Goal: Task Accomplishment & Management: Manage account settings

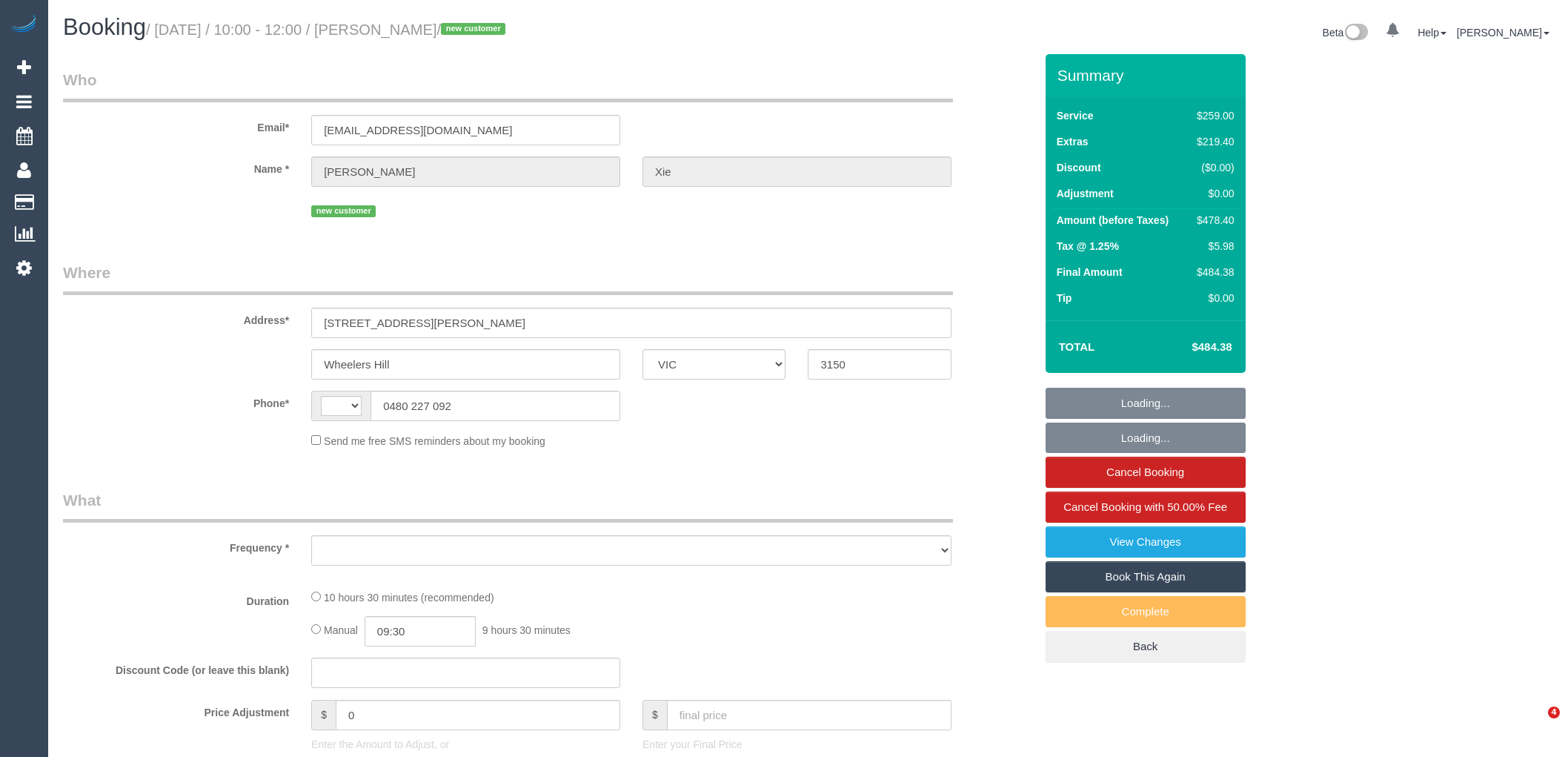
select select "VIC"
select select "string:AU"
select select "string:stripe-pm_1RwFcW2GScqysDRVmye1AyqG"
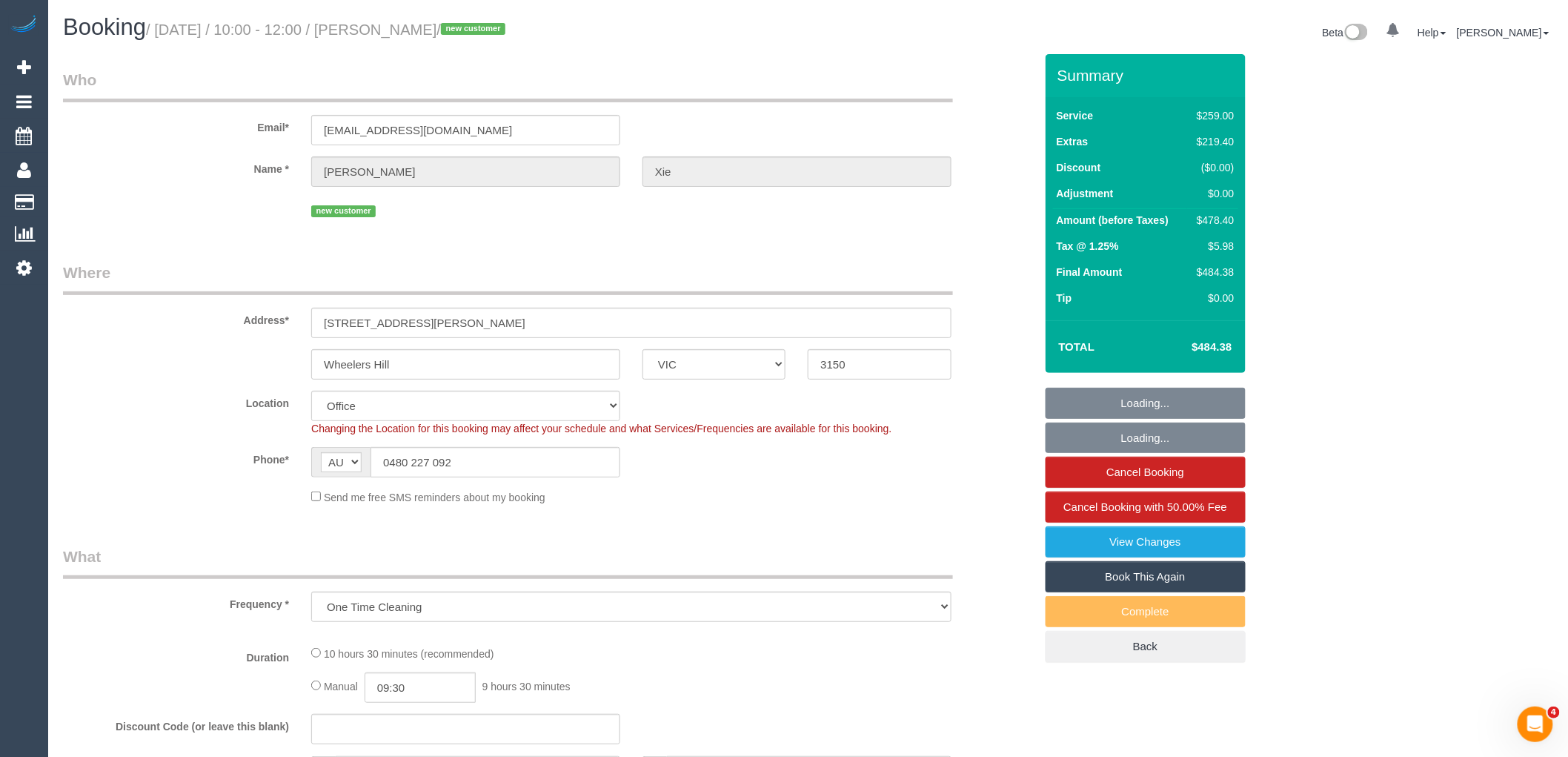
select select "object:2687"
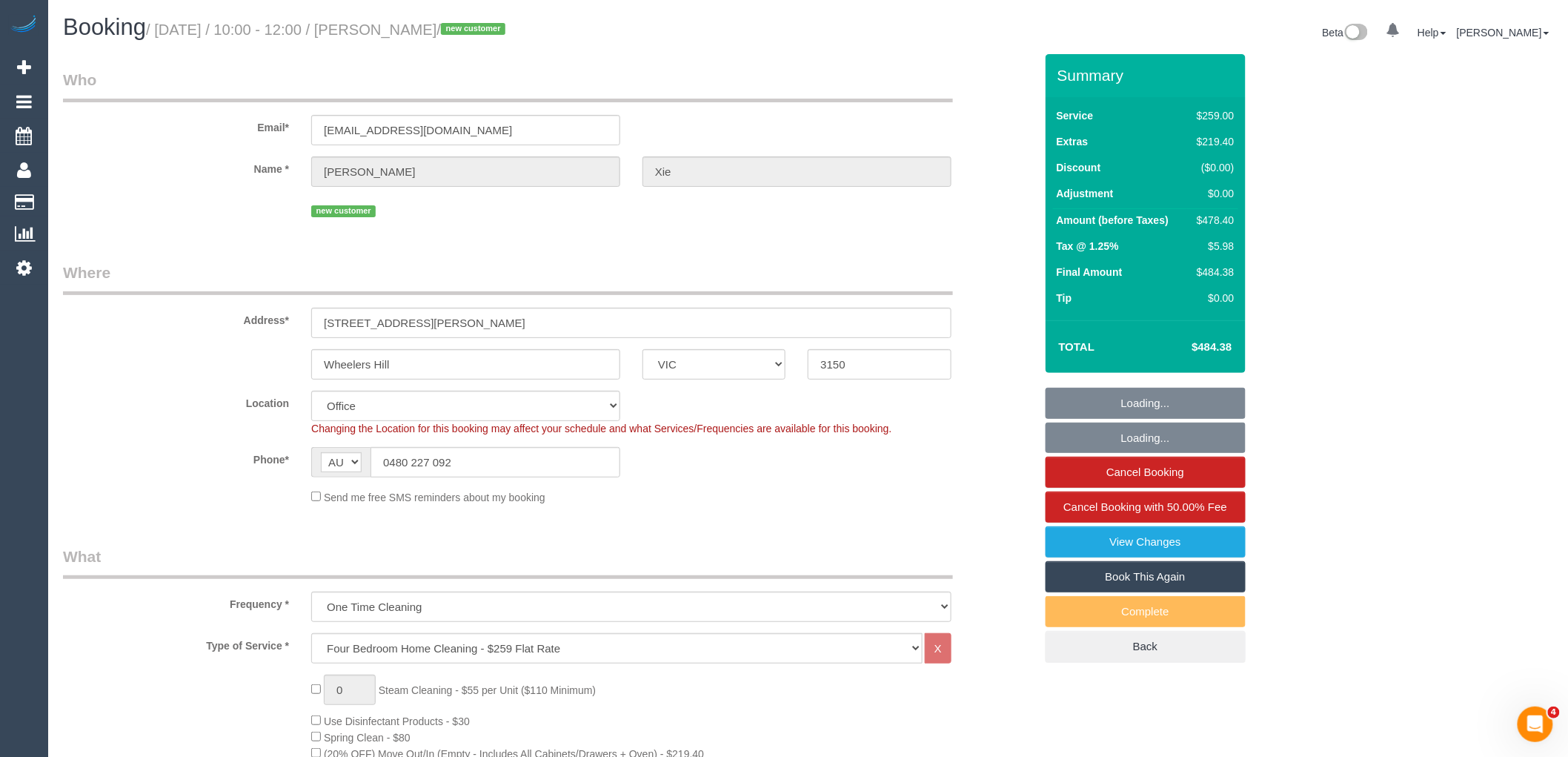
select select "number:28"
select select "number:14"
select select "number:19"
select select "number:24"
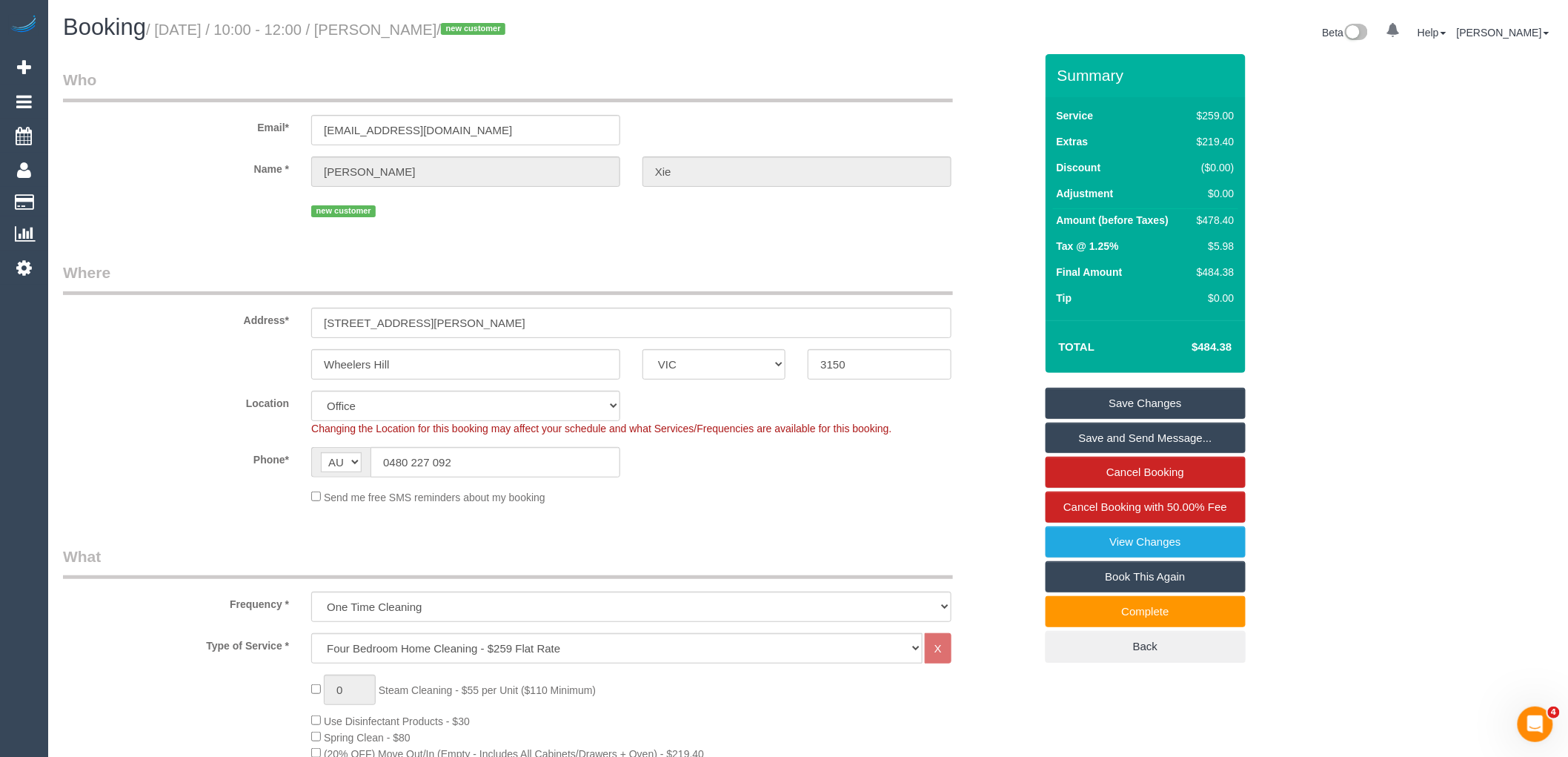
drag, startPoint x: 461, startPoint y: 33, endPoint x: 379, endPoint y: 23, distance: 82.6
click at [379, 23] on small "/ August 21, 2025 / 10:00 - 12:00 / Amanda Xie / new customer" at bounding box center [328, 29] width 364 height 17
copy small "[PERSON_NAME]"
click at [1172, 535] on link "View Changes" at bounding box center [1145, 542] width 200 height 31
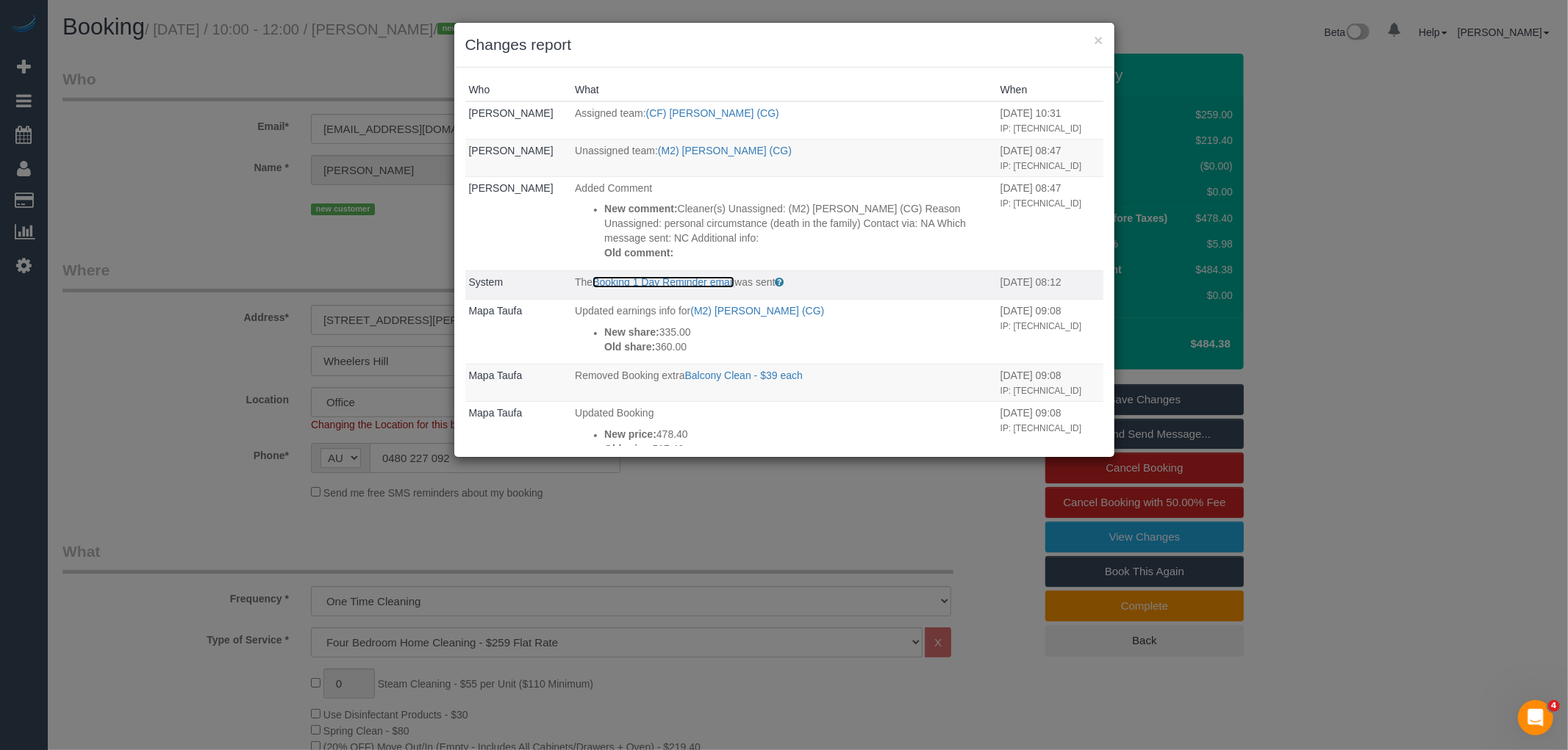
click at [695, 282] on link "Booking 1 Day Reminder email" at bounding box center [663, 282] width 142 height 12
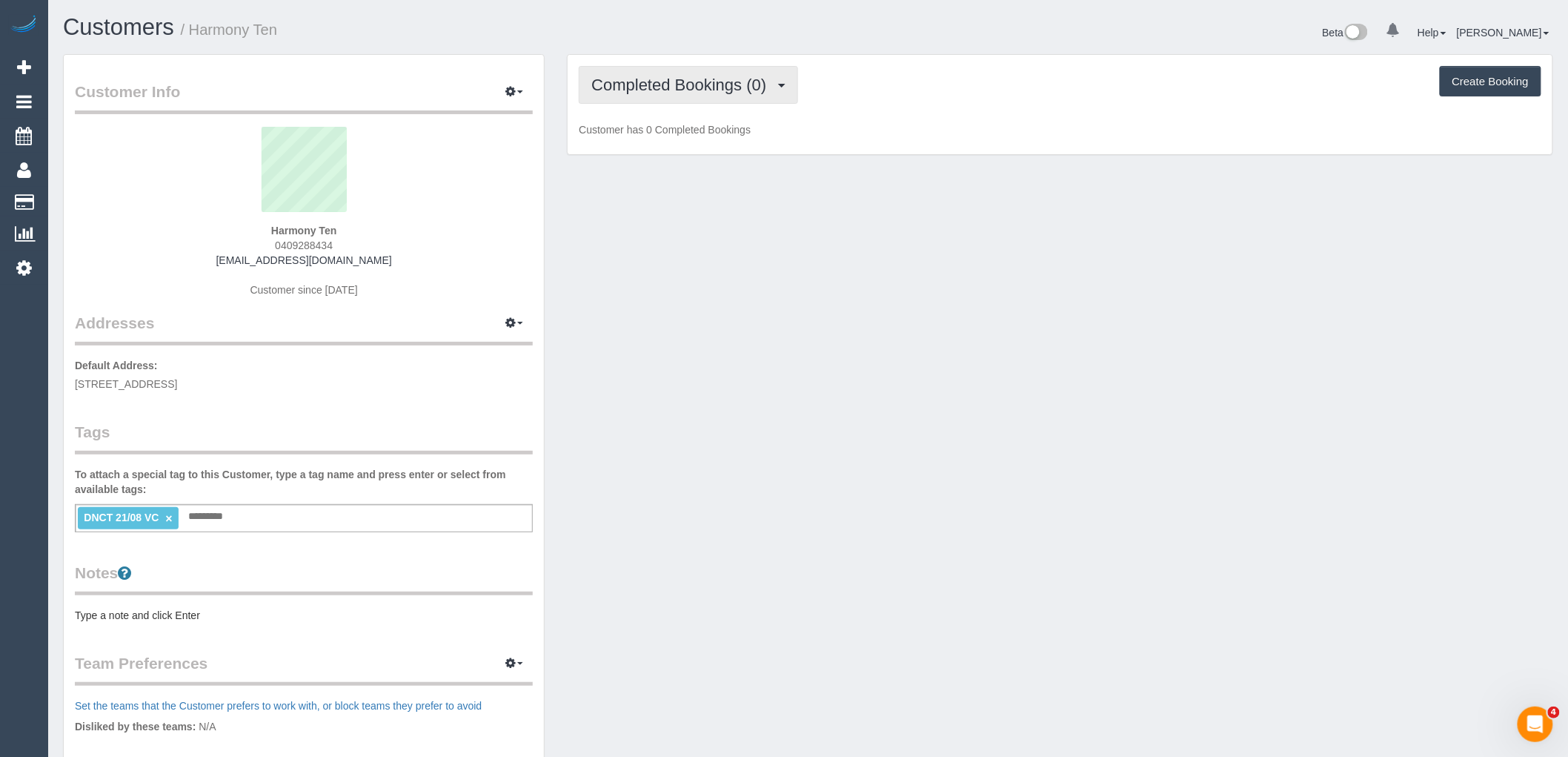
click at [680, 98] on button "Completed Bookings (0)" at bounding box center [688, 85] width 219 height 38
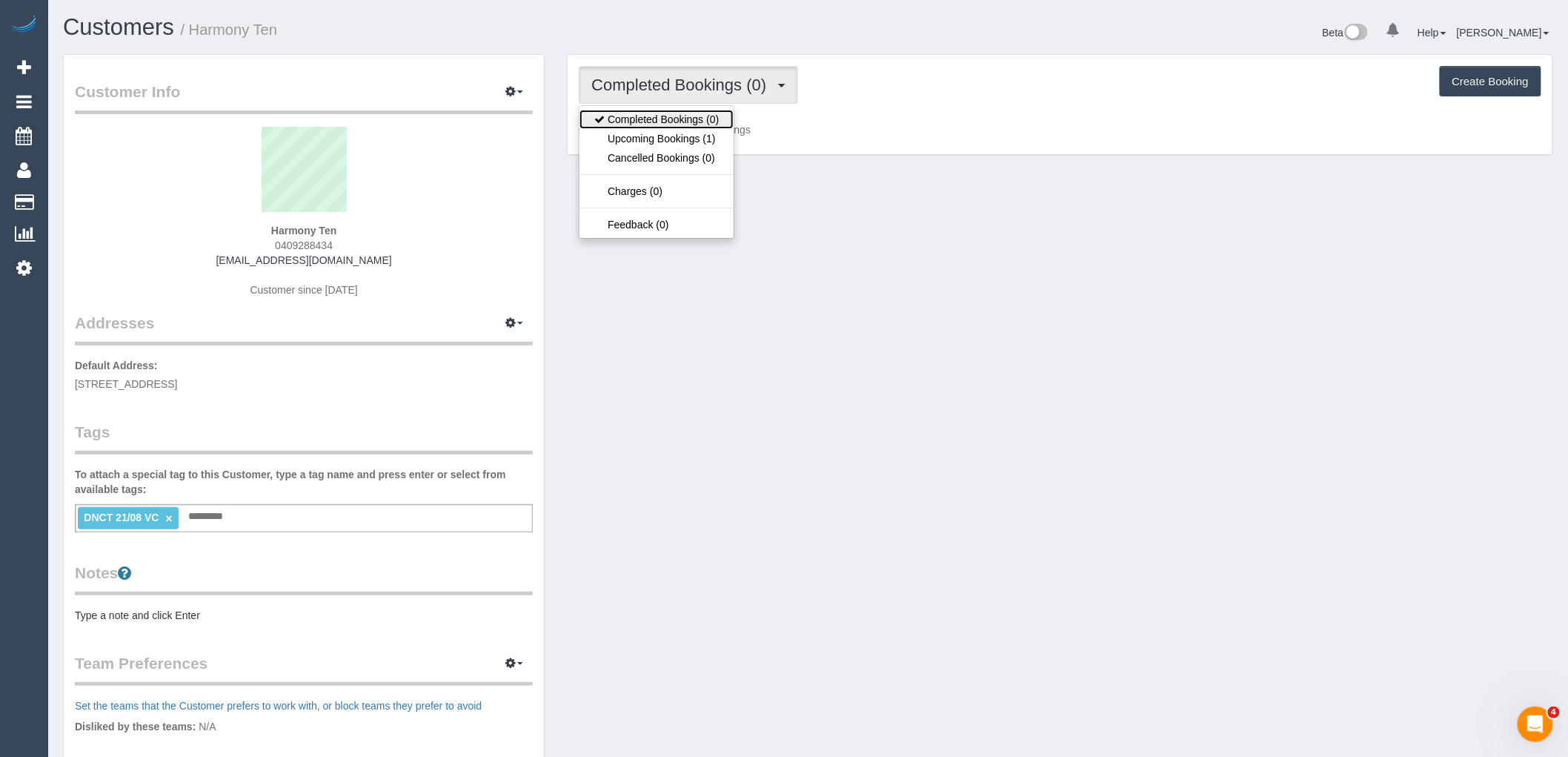
click at [689, 127] on link "Completed Bookings (0)" at bounding box center [656, 119] width 154 height 20
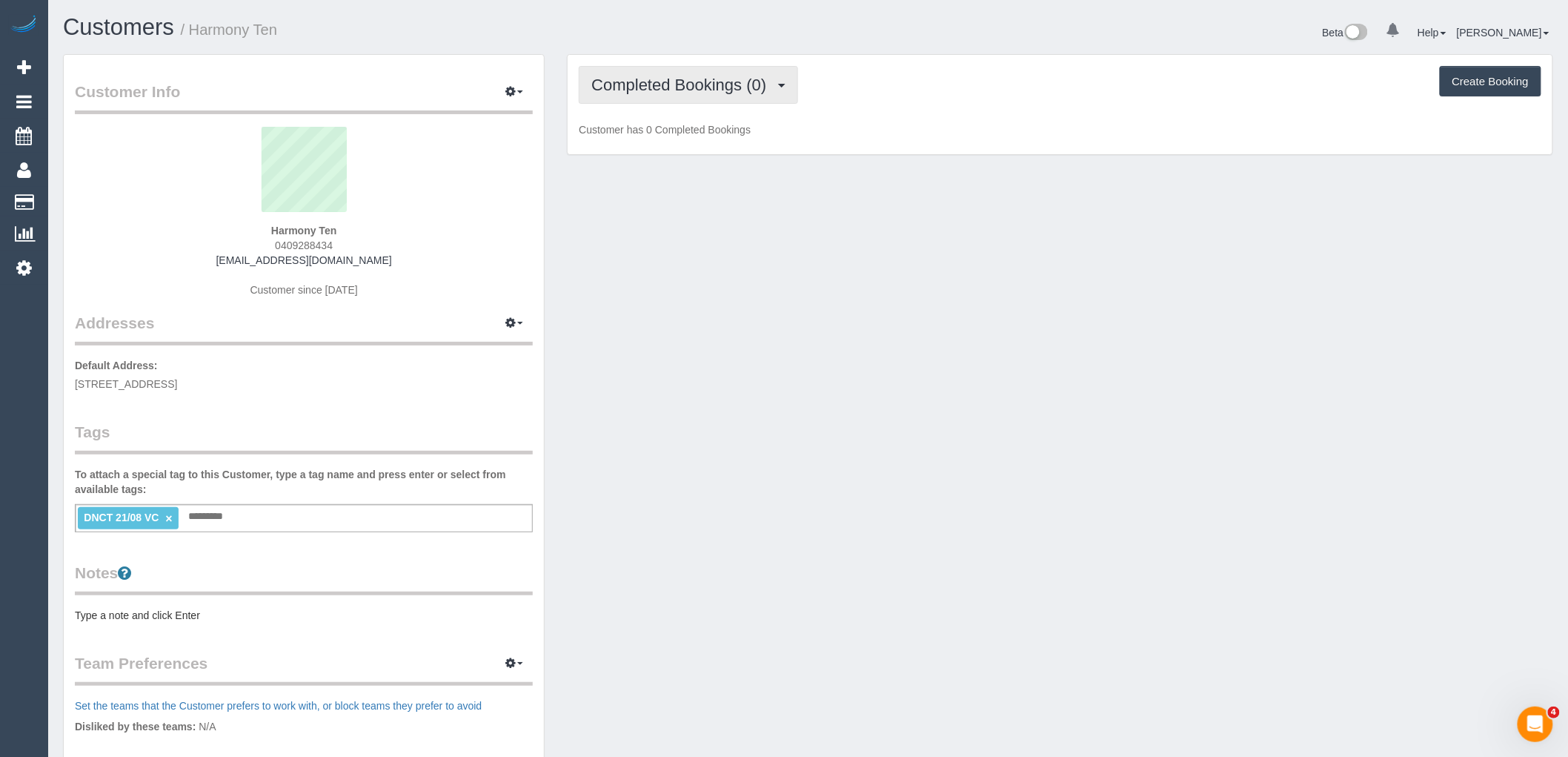
click at [699, 87] on span "Completed Bookings (0)" at bounding box center [683, 85] width 182 height 19
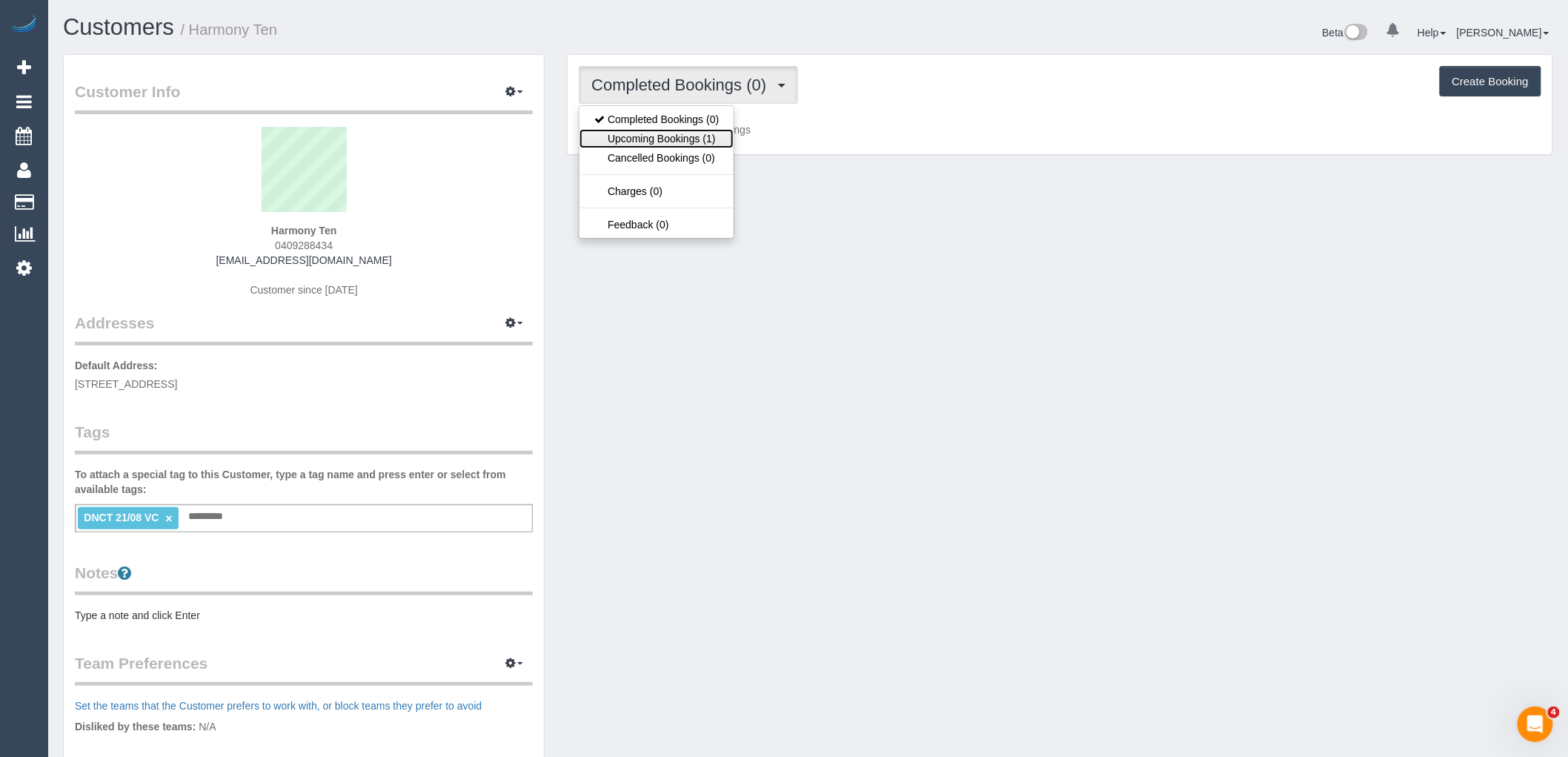
click at [701, 135] on link "Upcoming Bookings (1)" at bounding box center [656, 138] width 154 height 20
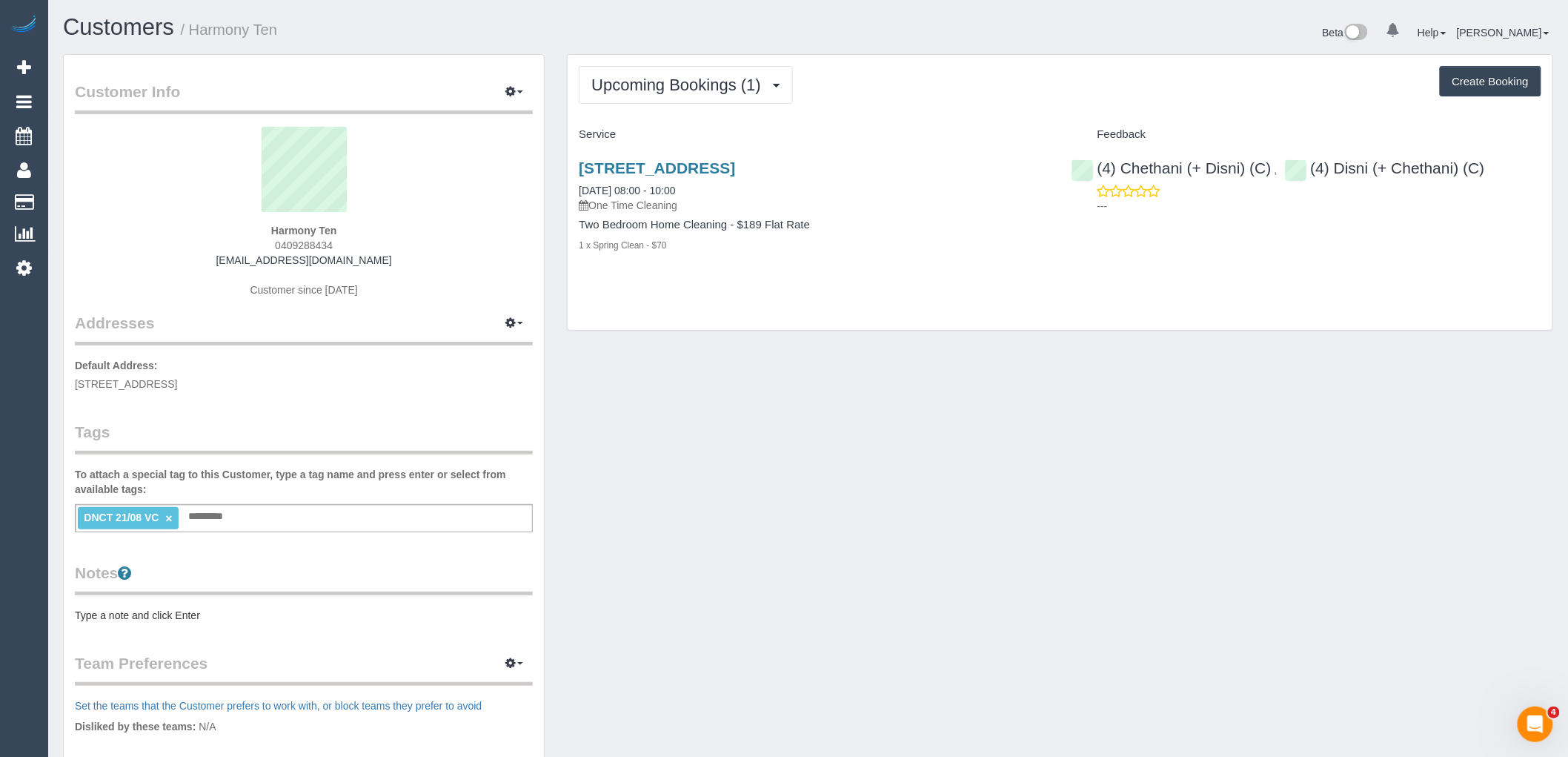
drag, startPoint x: 358, startPoint y: 233, endPoint x: 171, endPoint y: 247, distance: 187.5
click at [176, 233] on div "Harmony Ten 0409288434 harmonyten1@gmail.com Customer since 2025" at bounding box center [303, 219] width 458 height 186
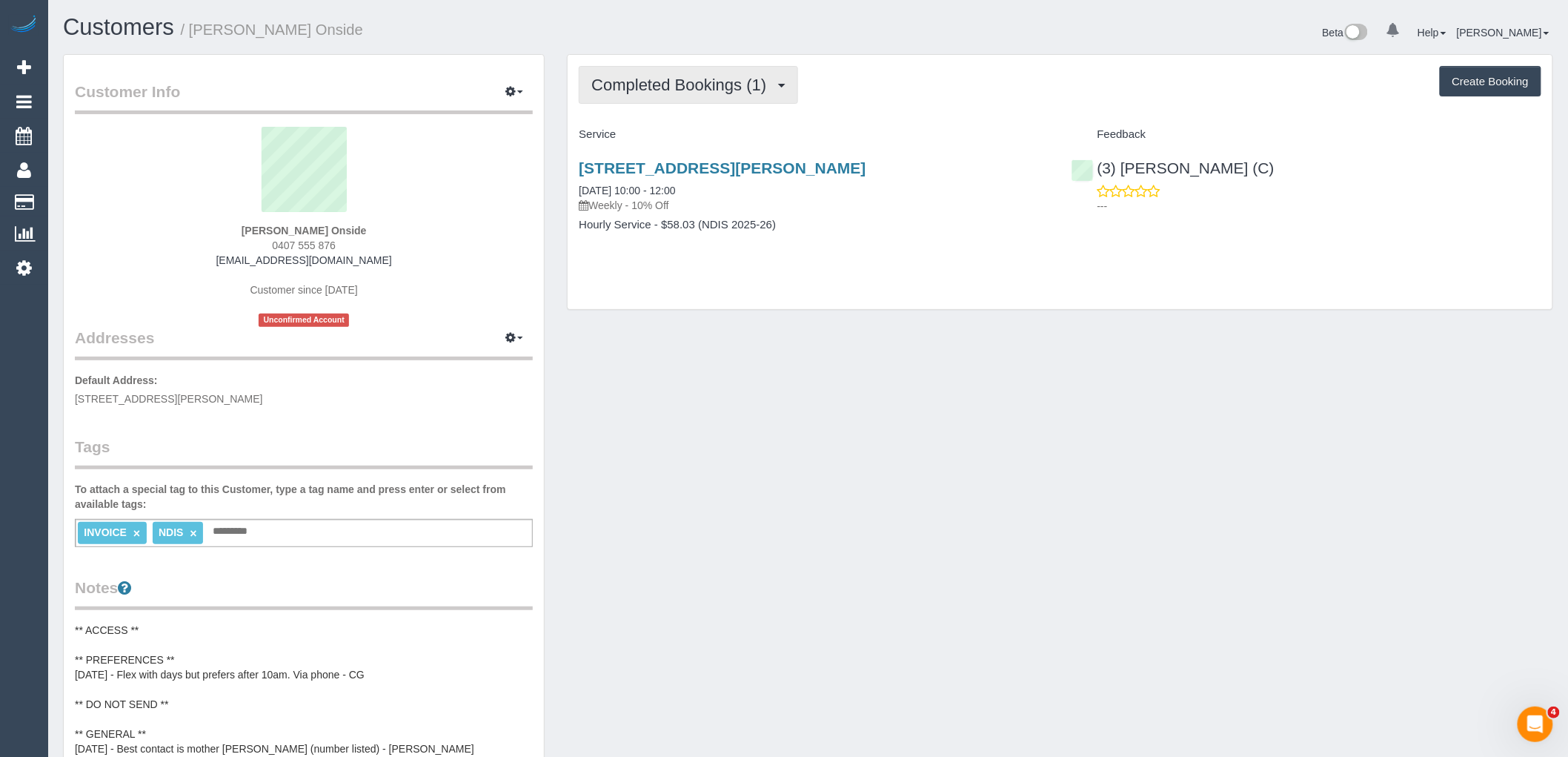
click at [704, 85] on span "Completed Bookings (1)" at bounding box center [683, 85] width 182 height 19
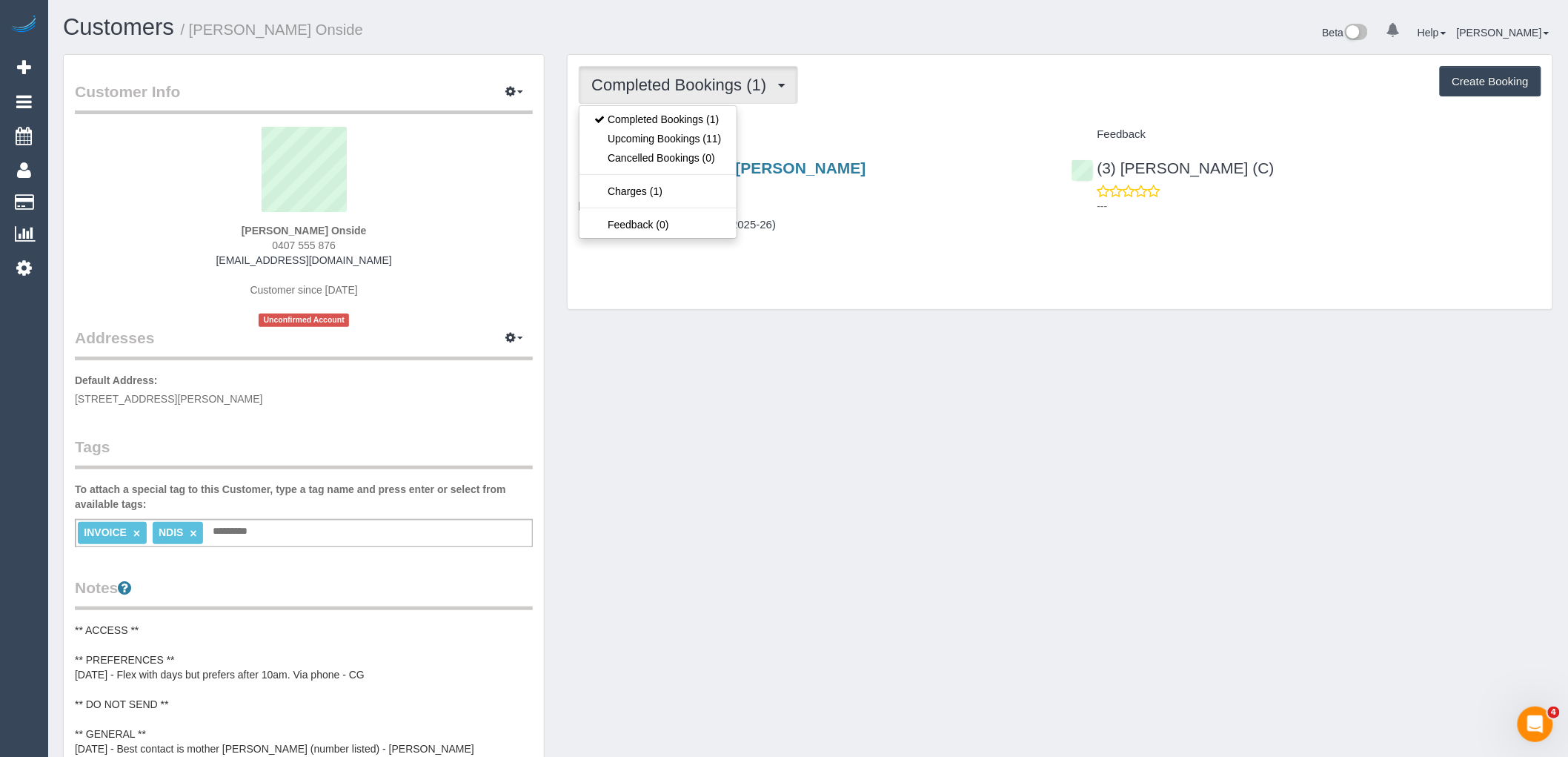
click at [884, 123] on div "Service" at bounding box center [813, 135] width 492 height 25
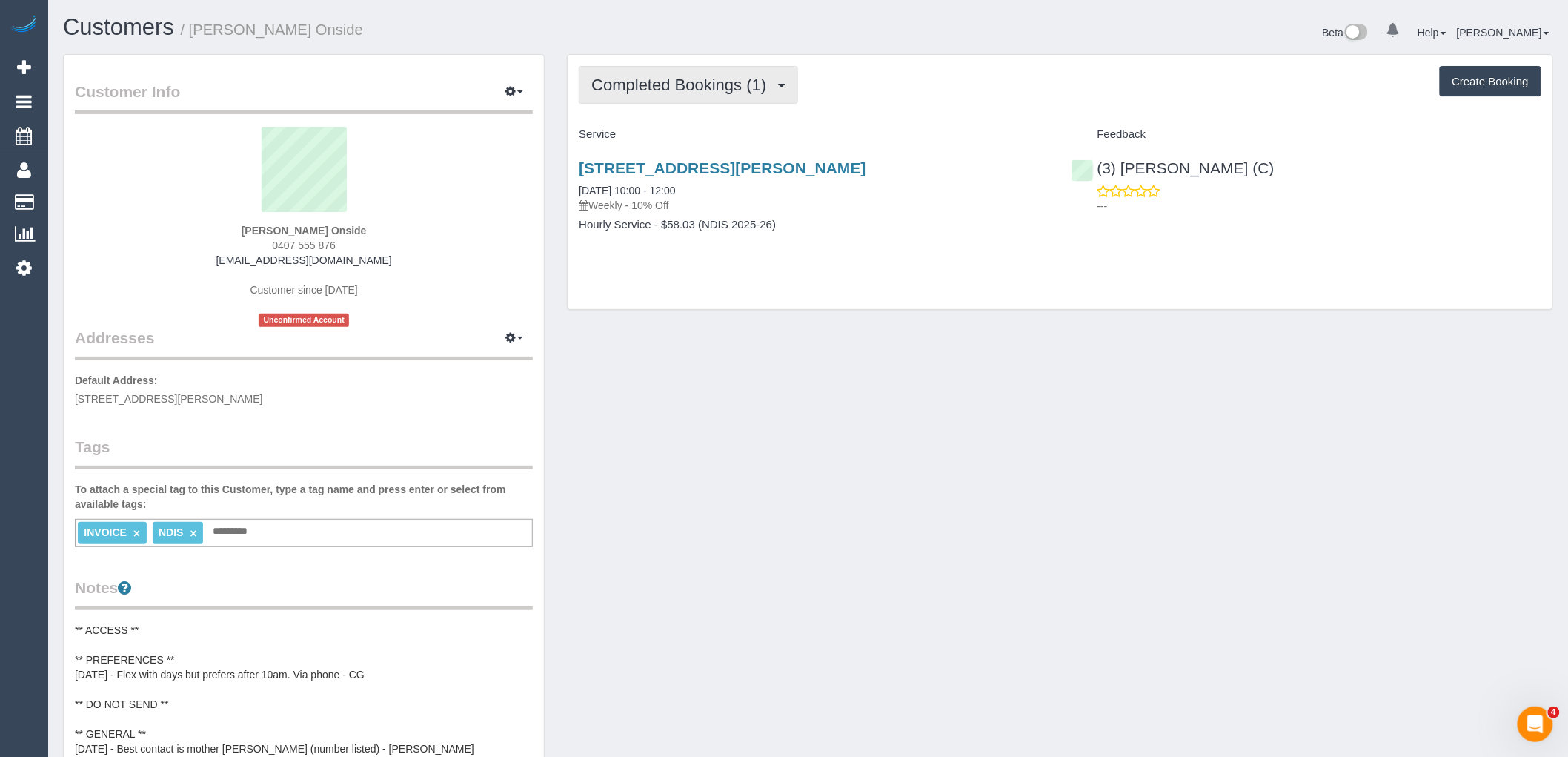
click at [684, 85] on span "Completed Bookings (1)" at bounding box center [683, 85] width 182 height 19
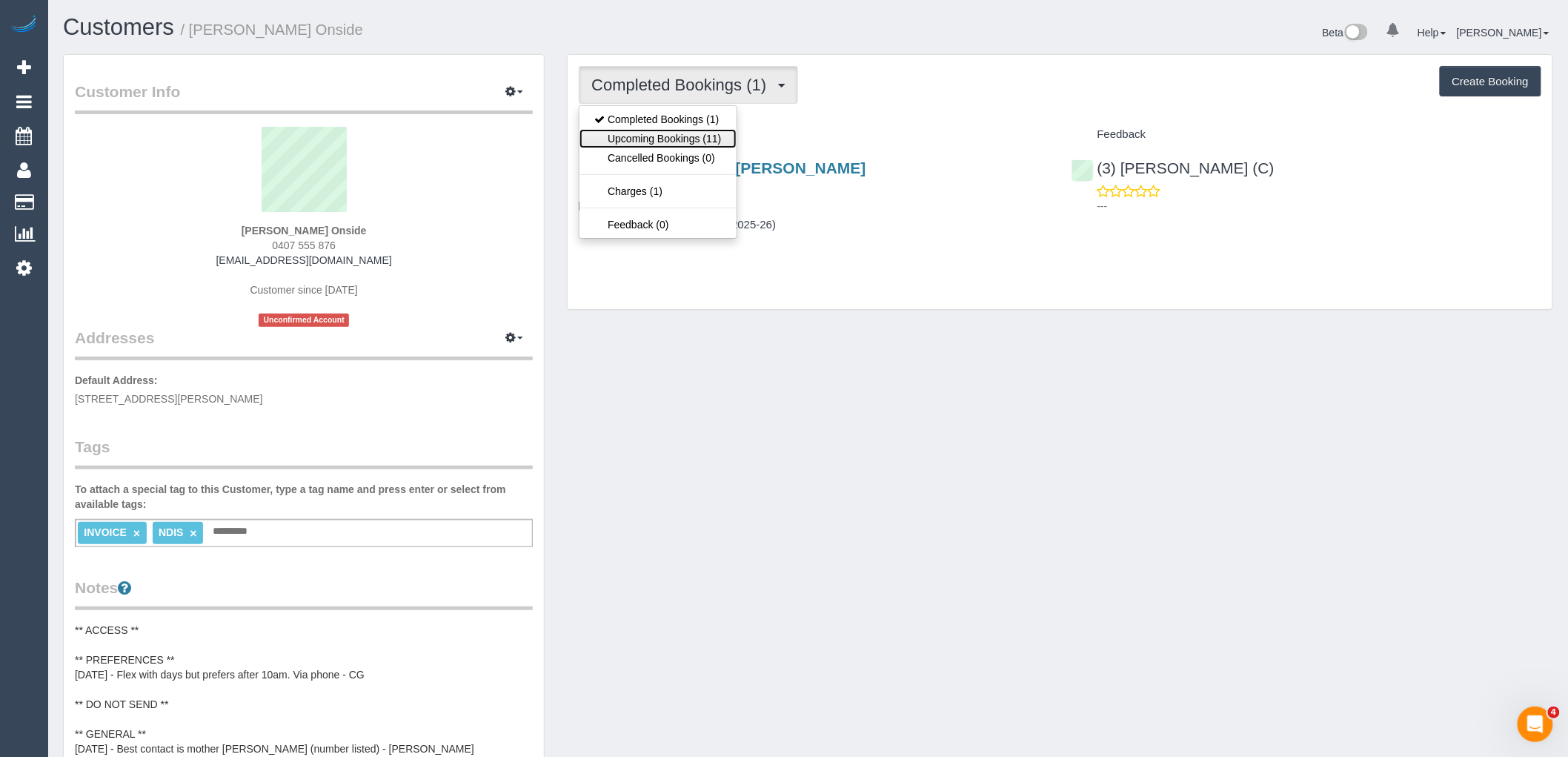
click at [689, 137] on link "Upcoming Bookings (11)" at bounding box center [657, 138] width 156 height 20
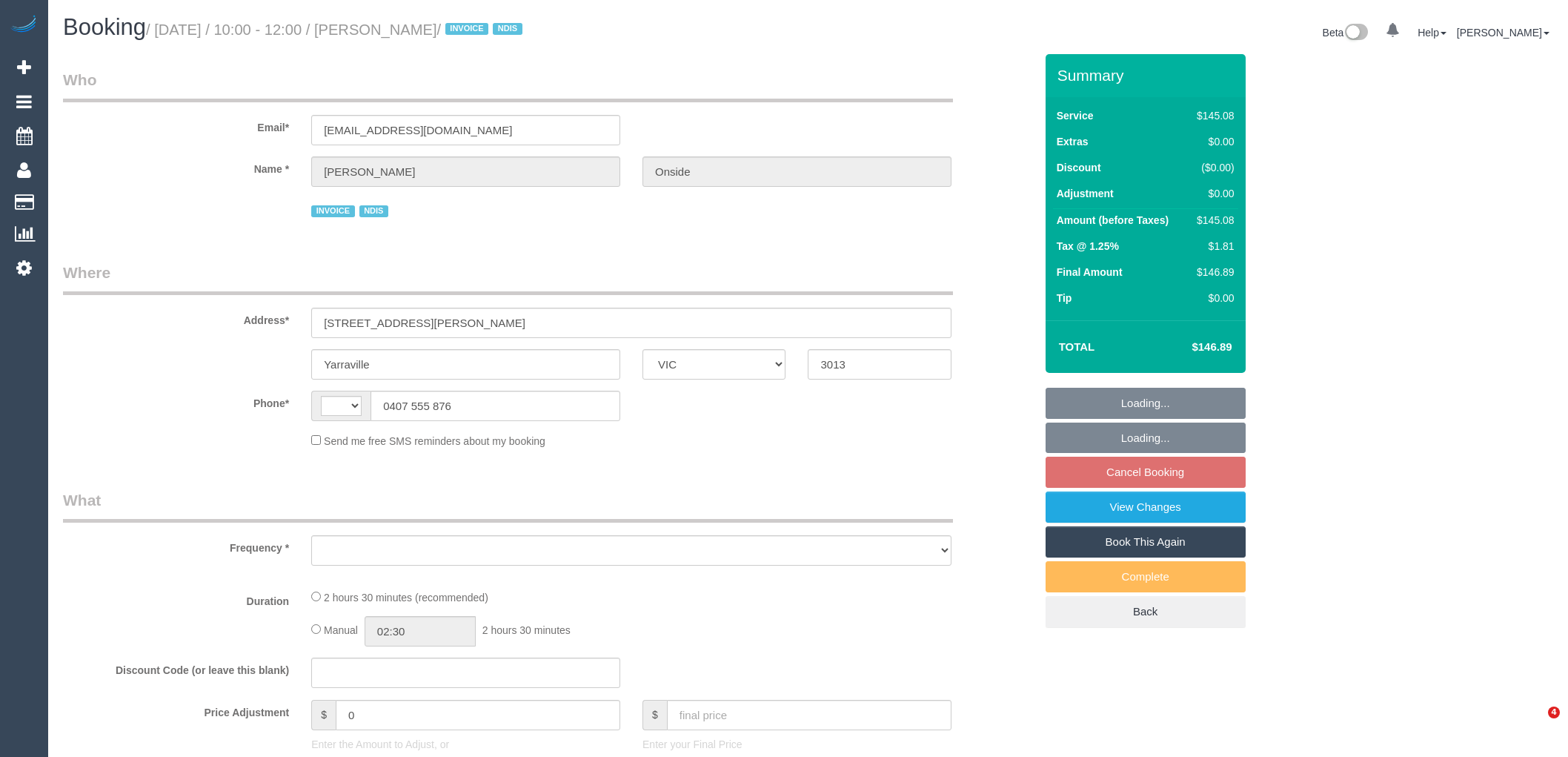
select select "VIC"
select select "150"
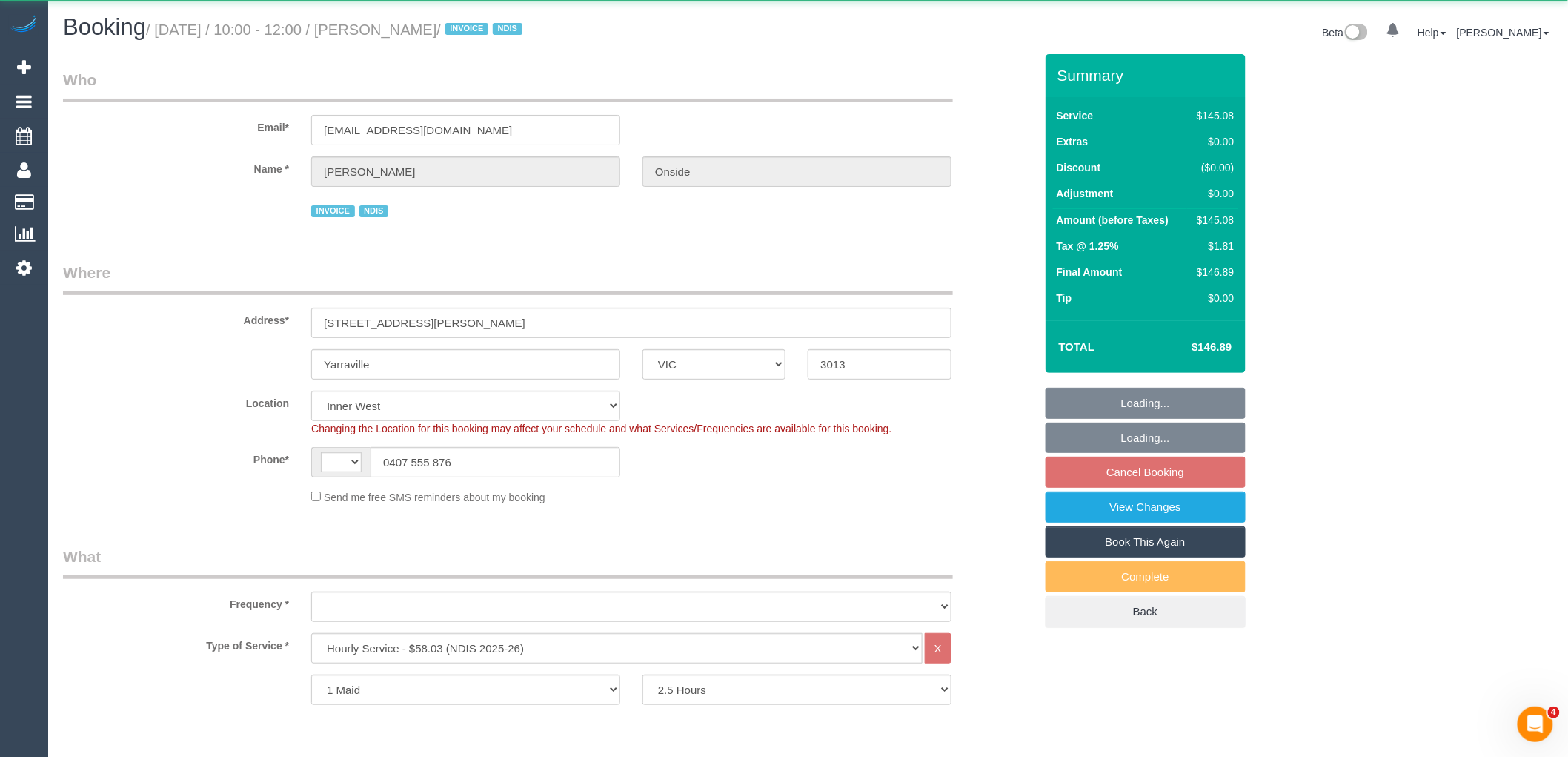
select select "string:AU"
select select "object:585"
select select "number:30"
select select "number:14"
select select "number:19"
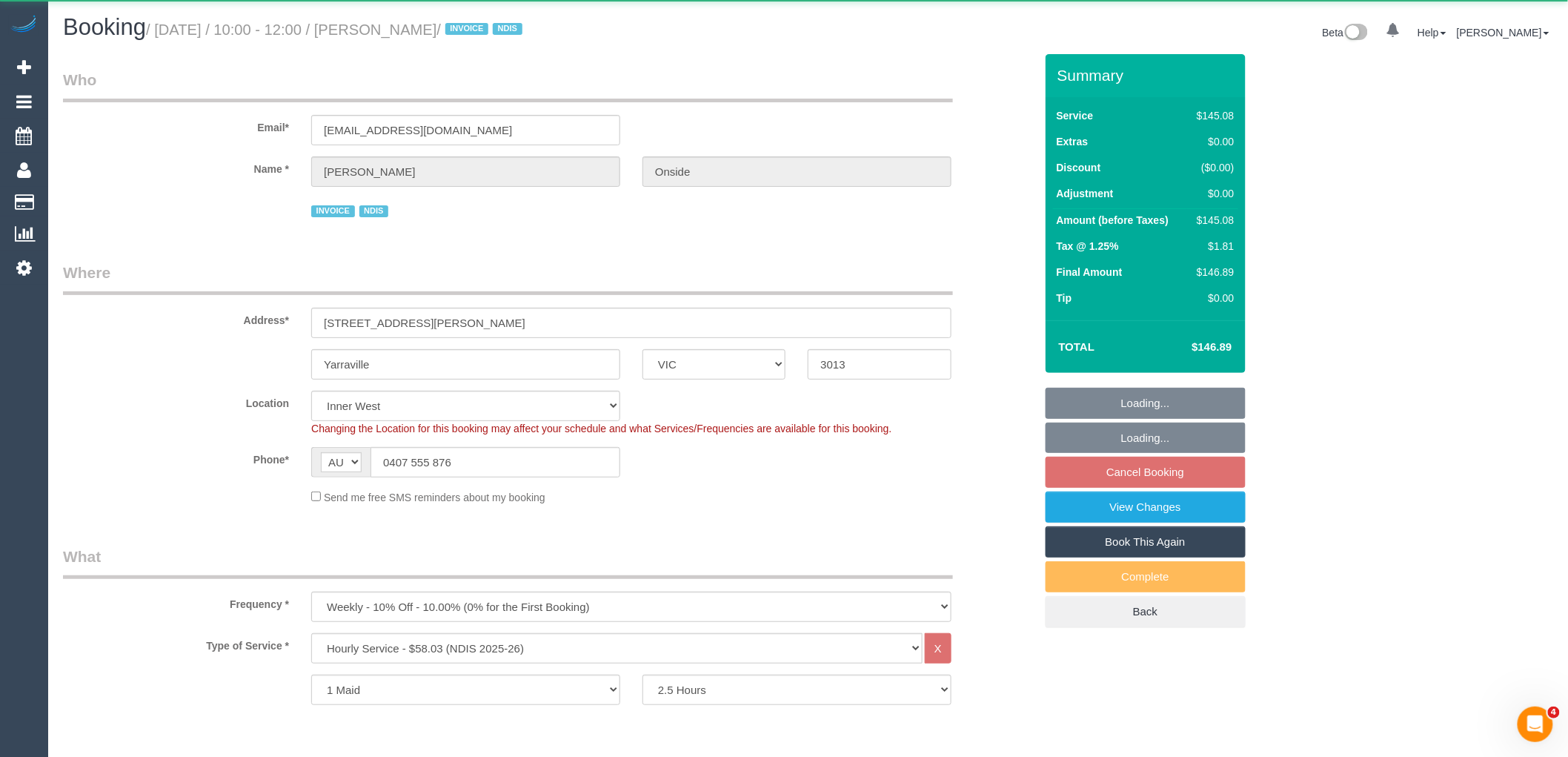
select select "number:36"
select select "number:34"
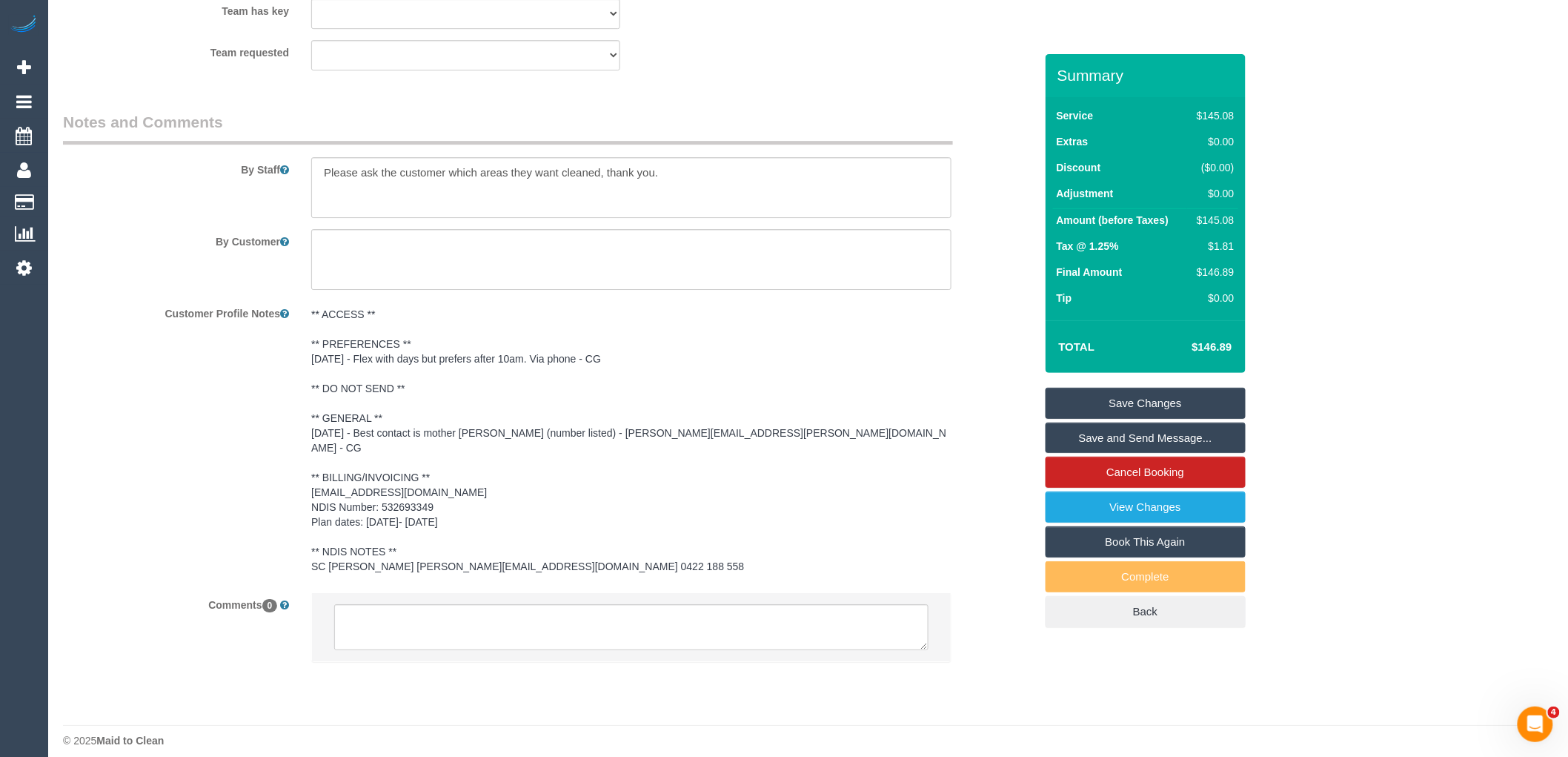
scroll to position [1932, 0]
click at [410, 617] on textarea at bounding box center [631, 627] width 594 height 46
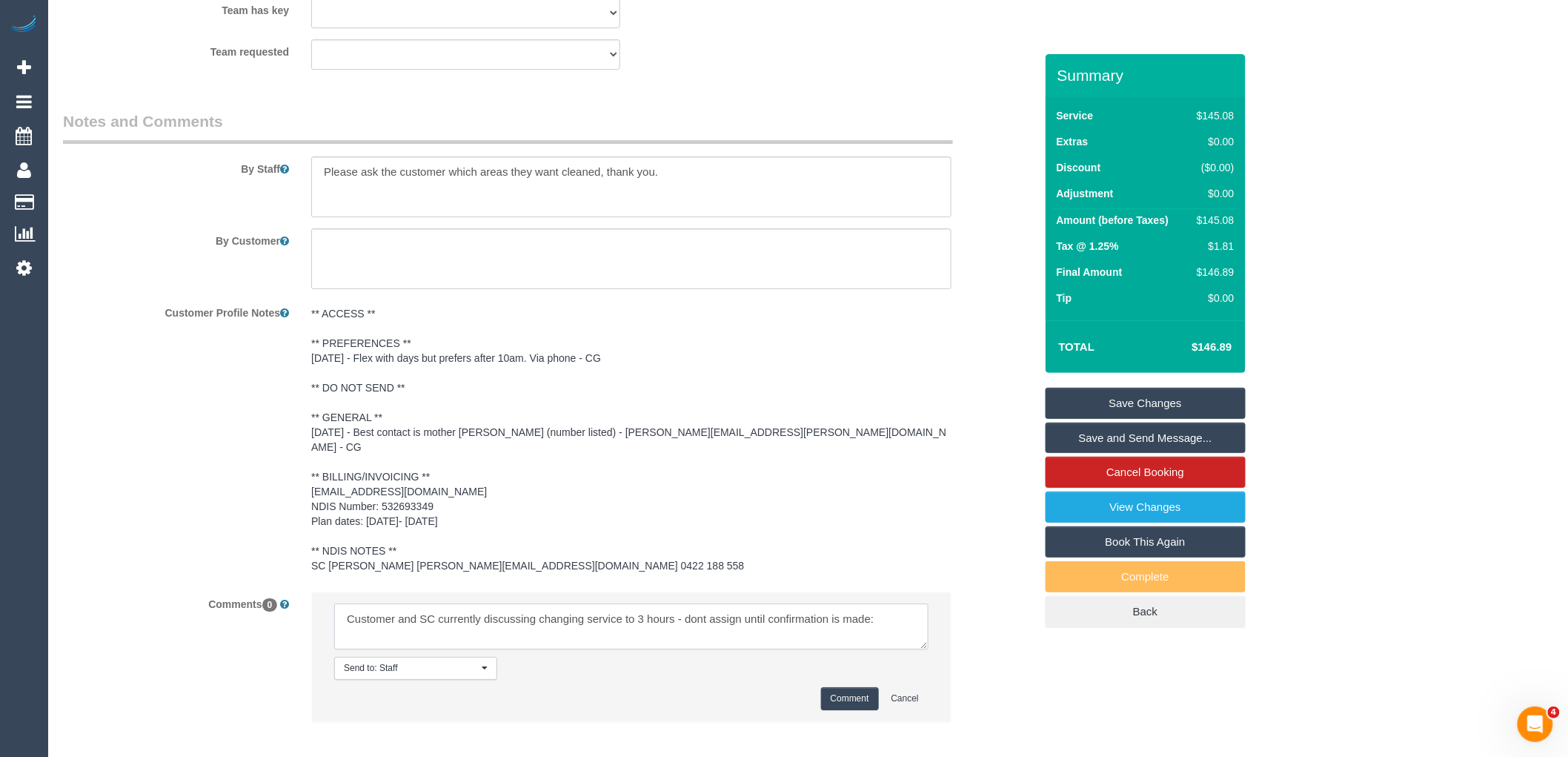
click at [890, 613] on textarea at bounding box center [631, 627] width 594 height 46
paste textarea "cnv_q4ym5qn"
type textarea "Customer and SC currently discussing changing service to 3 hours - dont assign …"
click at [849, 687] on button "Comment" at bounding box center [850, 698] width 58 height 23
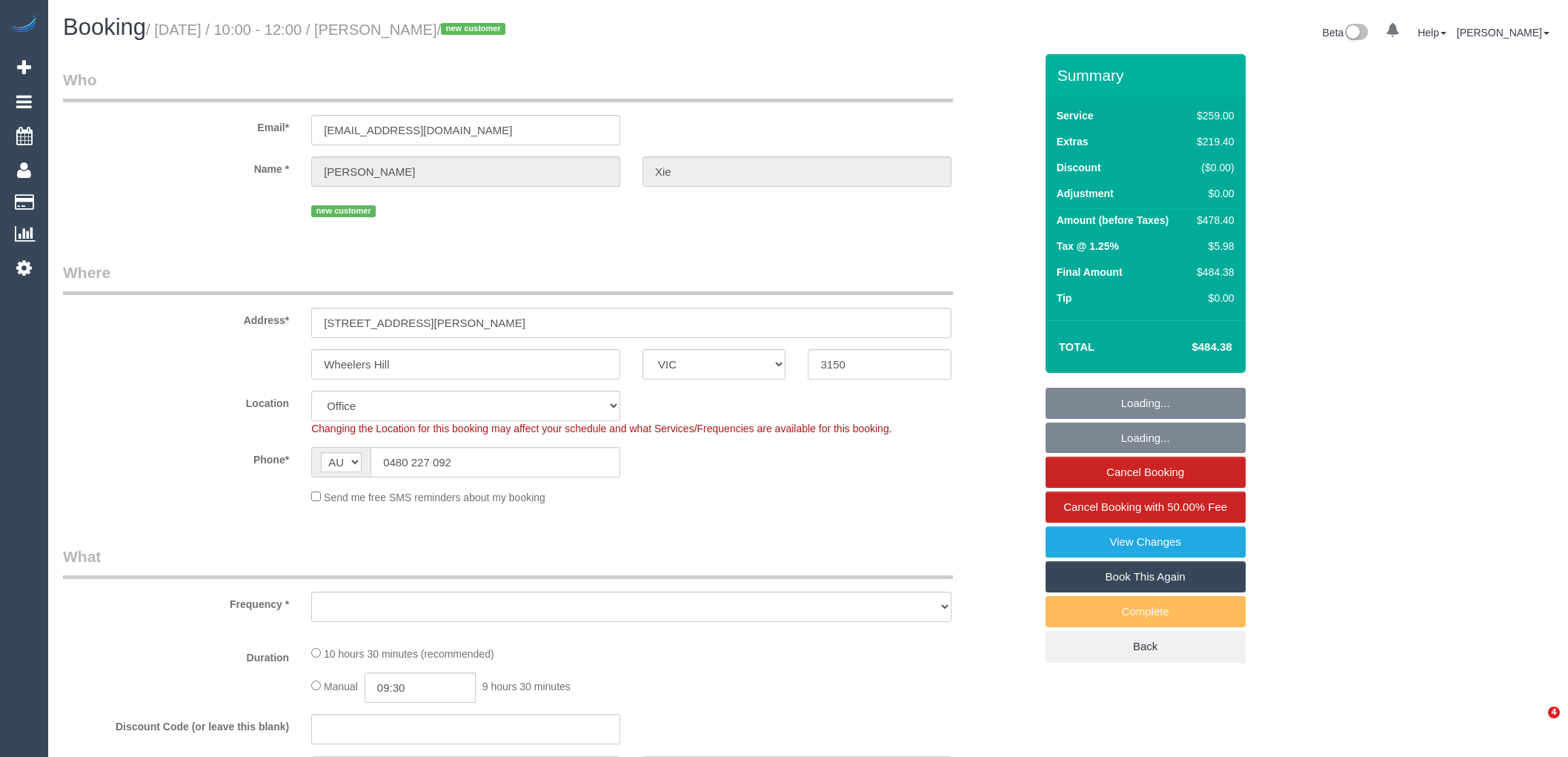
select select "VIC"
select select "string:stripe-pm_1RwFcW2GScqysDRVmye1AyqG"
select select "number:28"
select select "number:14"
select select "number:19"
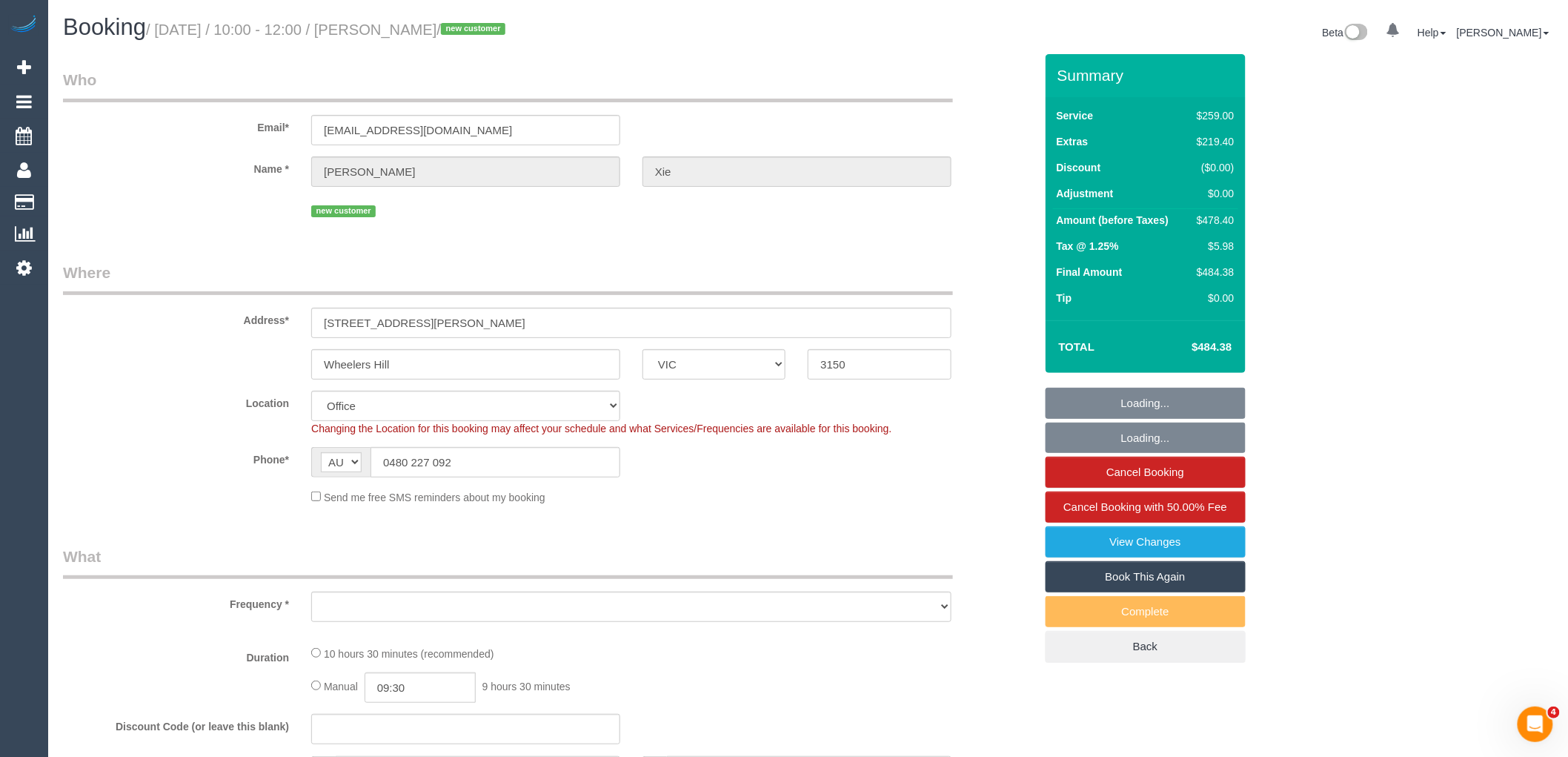
select select "number:24"
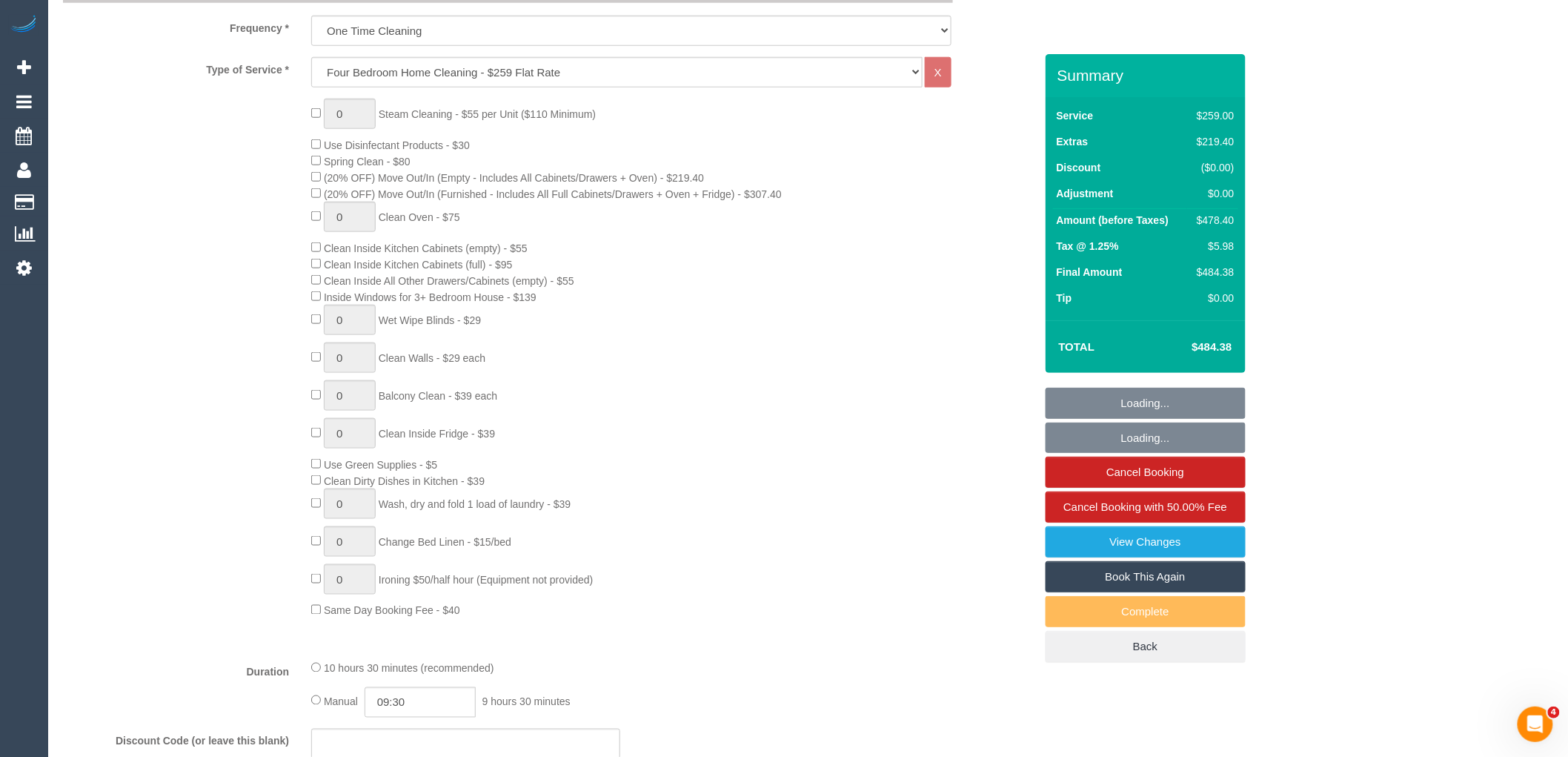
select select "object:2578"
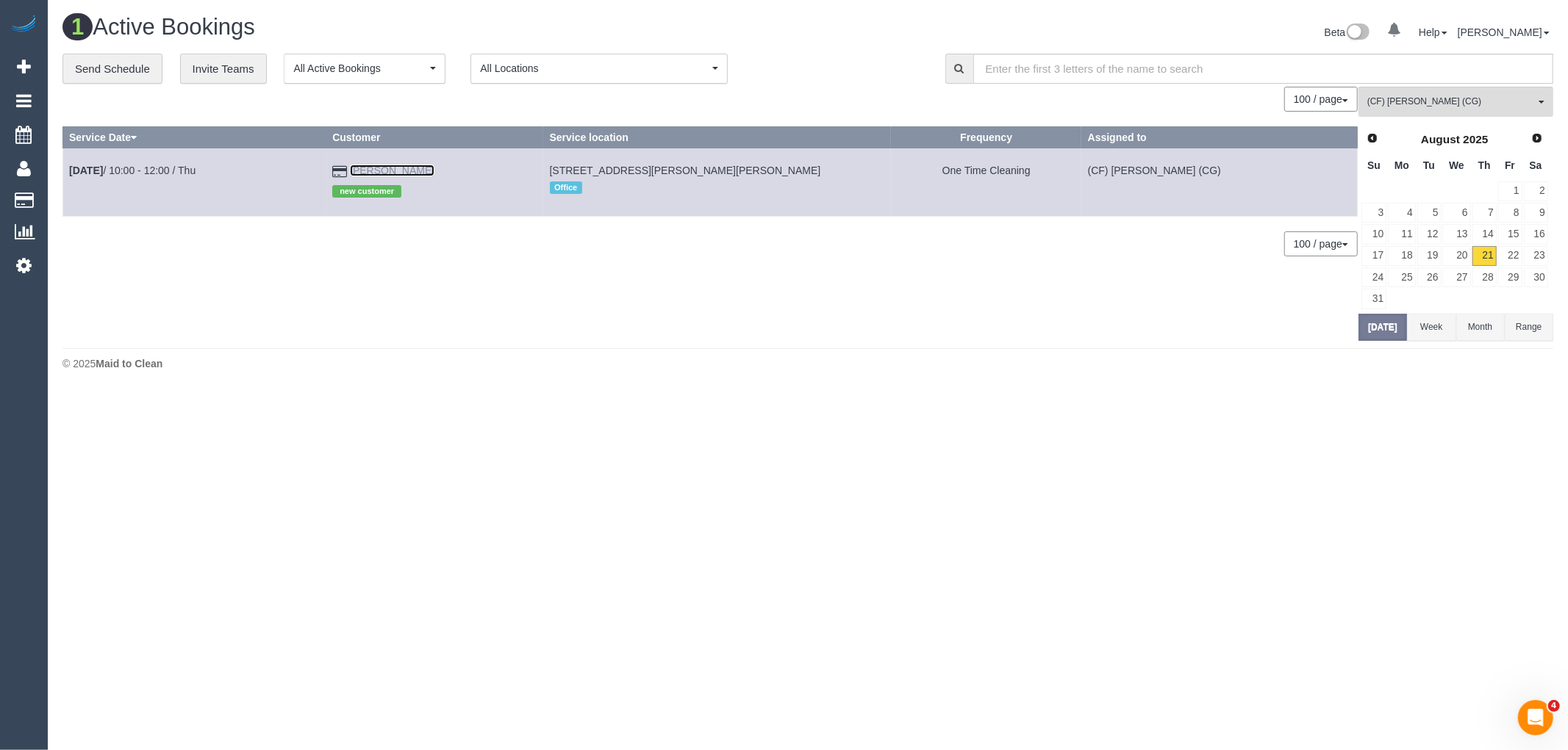
click at [412, 167] on link "[PERSON_NAME]" at bounding box center [392, 170] width 84 height 12
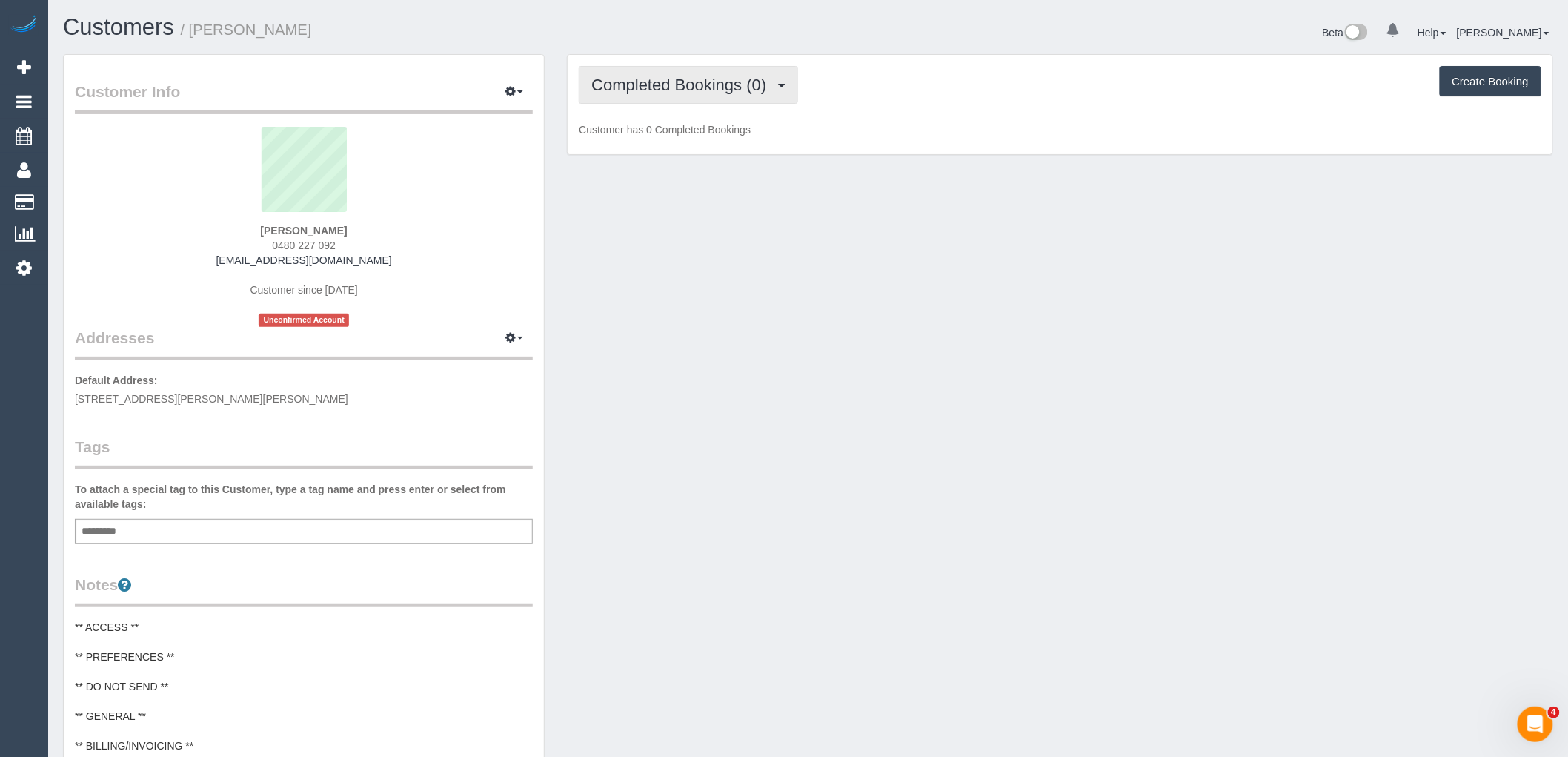
click at [622, 94] on span "Completed Bookings (0)" at bounding box center [683, 85] width 182 height 19
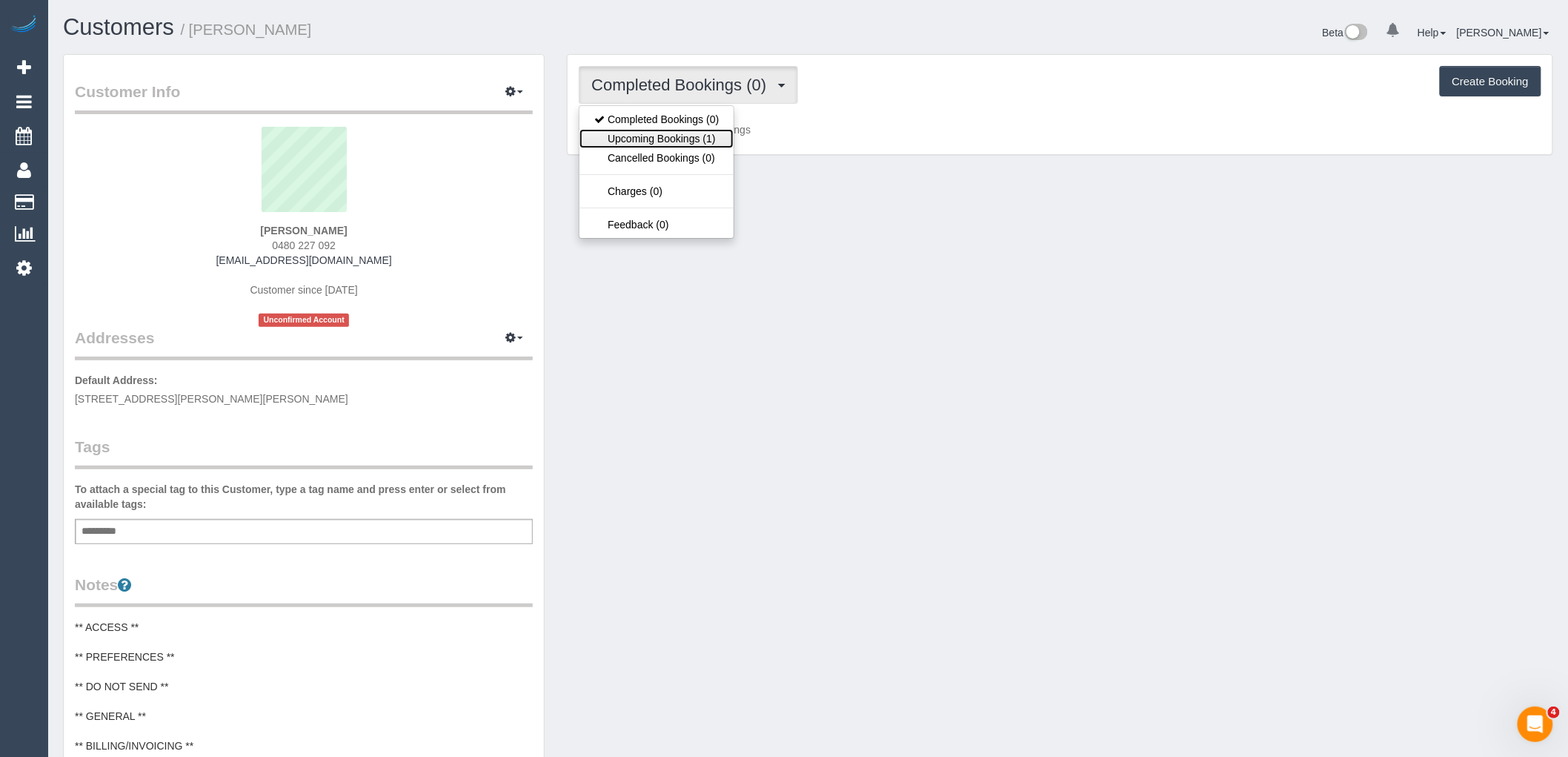
click at [623, 136] on link "Upcoming Bookings (1)" at bounding box center [656, 138] width 154 height 20
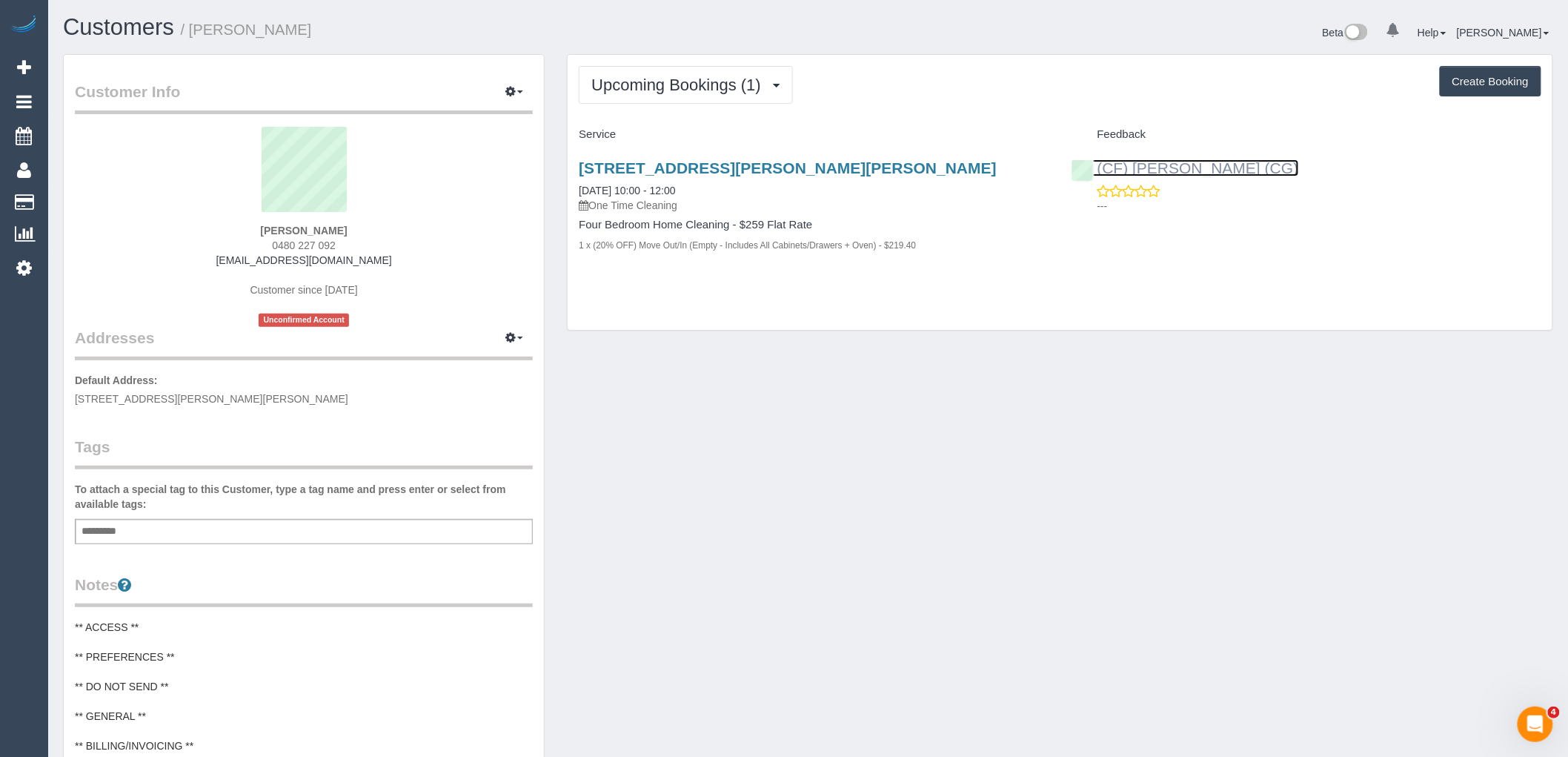
click at [1218, 172] on link "(CF) [PERSON_NAME] (CG)" at bounding box center [1185, 168] width 228 height 17
